Goal: Navigation & Orientation: Find specific page/section

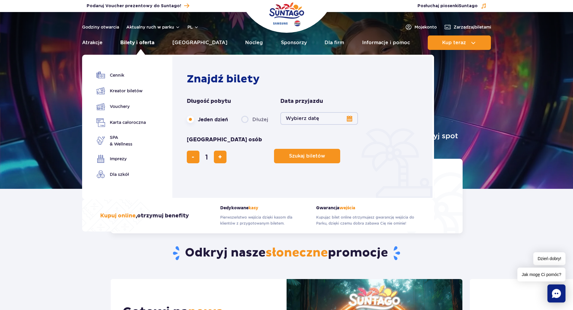
click at [132, 43] on link "Bilety i oferta" at bounding box center [137, 42] width 34 height 14
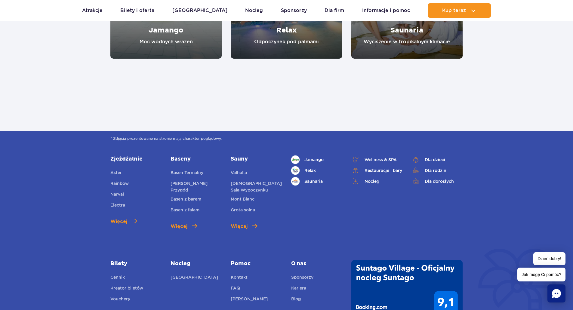
scroll to position [691, 0]
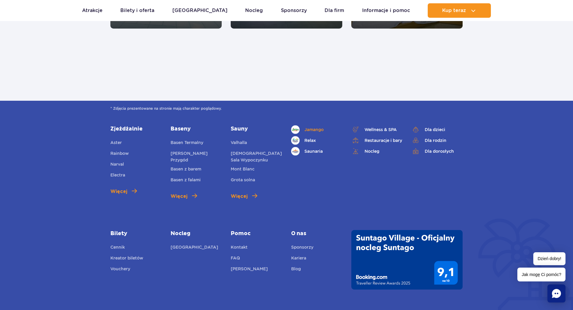
click at [312, 128] on span "Jamango" at bounding box center [313, 129] width 19 height 7
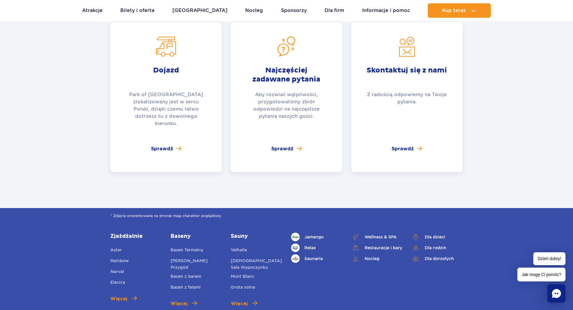
scroll to position [1322, 0]
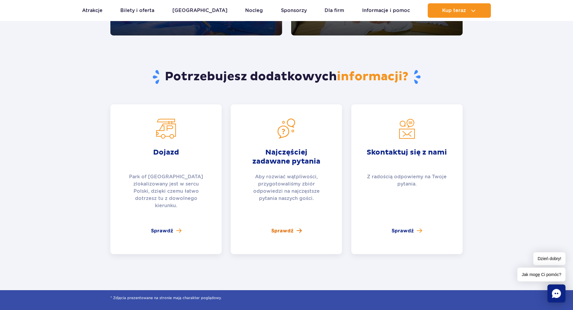
click at [282, 227] on span "Sprawdź" at bounding box center [282, 230] width 22 height 7
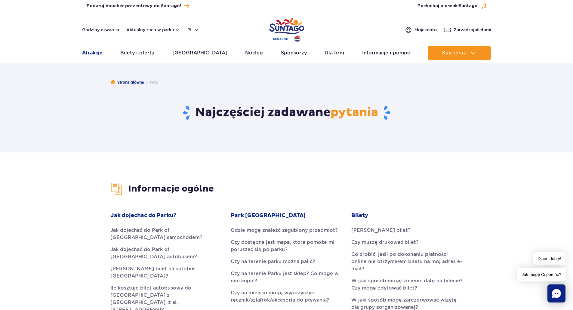
click at [102, 54] on link "Atrakcje" at bounding box center [92, 53] width 20 height 14
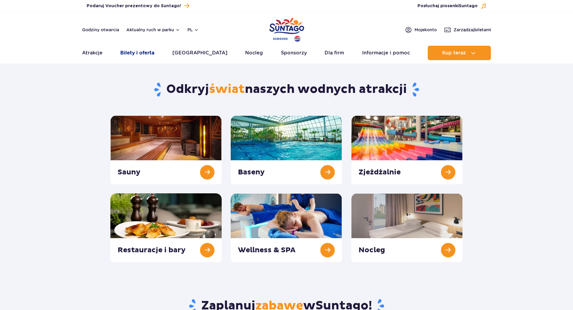
click at [134, 55] on link "Bilety i oferta" at bounding box center [137, 53] width 34 height 14
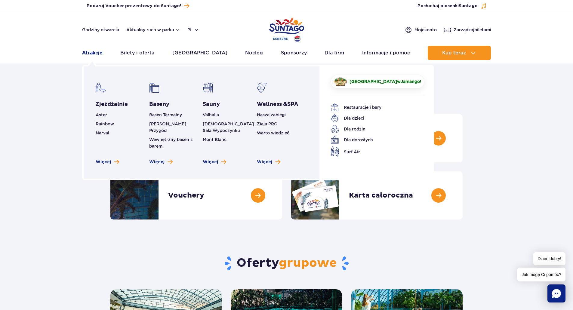
click at [96, 51] on link "Atrakcje" at bounding box center [92, 53] width 20 height 14
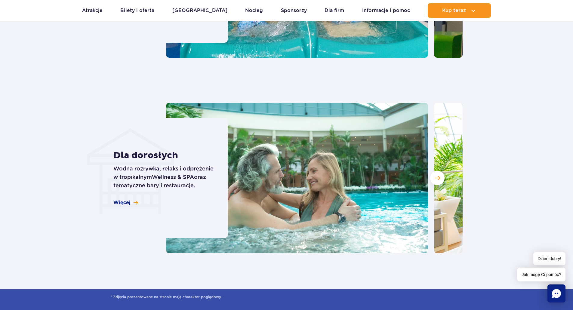
scroll to position [811, 0]
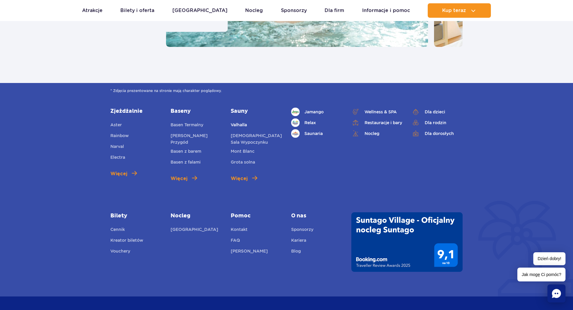
click at [243, 124] on span "Valhalla" at bounding box center [239, 124] width 16 height 5
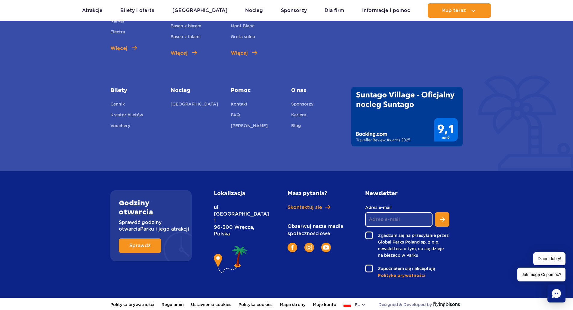
scroll to position [2334, 0]
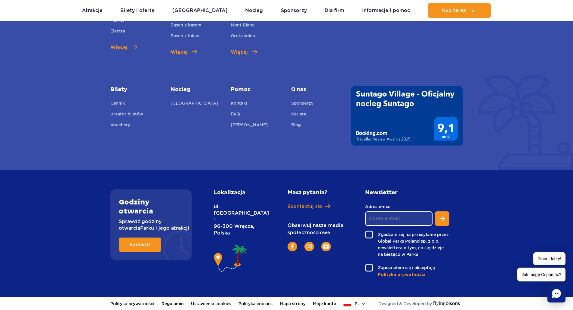
click at [146, 222] on p "Sprawdź godziny otwarcia Parku i jego atrakcji" at bounding box center [151, 224] width 64 height 13
click at [144, 240] on link "Sprawdź" at bounding box center [140, 244] width 42 height 14
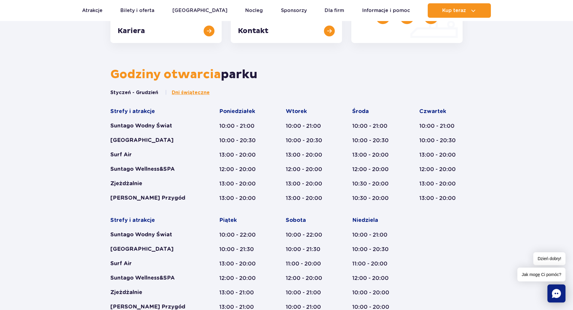
scroll to position [215, 0]
